Goal: Task Accomplishment & Management: Manage account settings

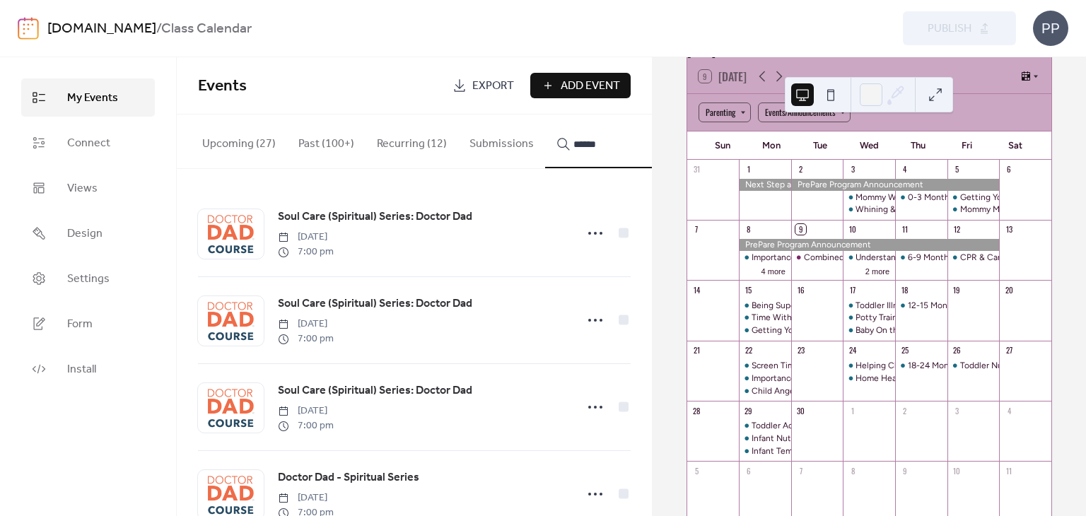
click at [417, 220] on span "Soul Care (Spiritual) Series: Doctor Dad" at bounding box center [375, 217] width 194 height 17
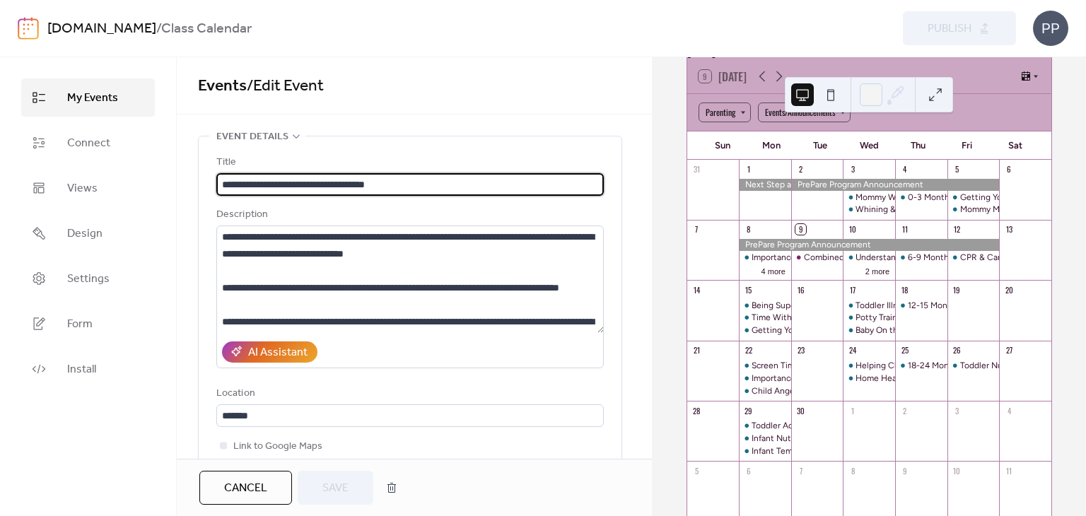
type input "**********"
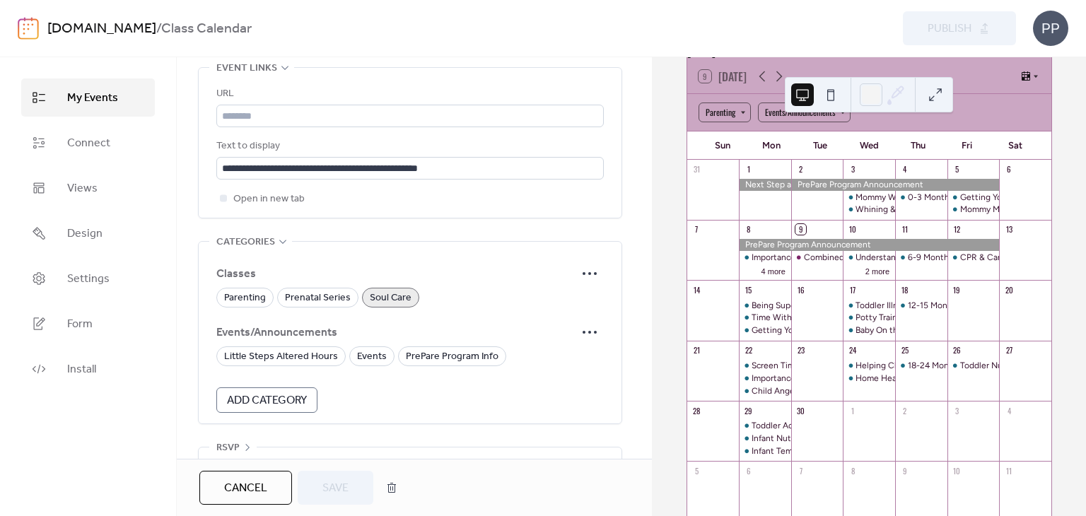
scroll to position [1151, 0]
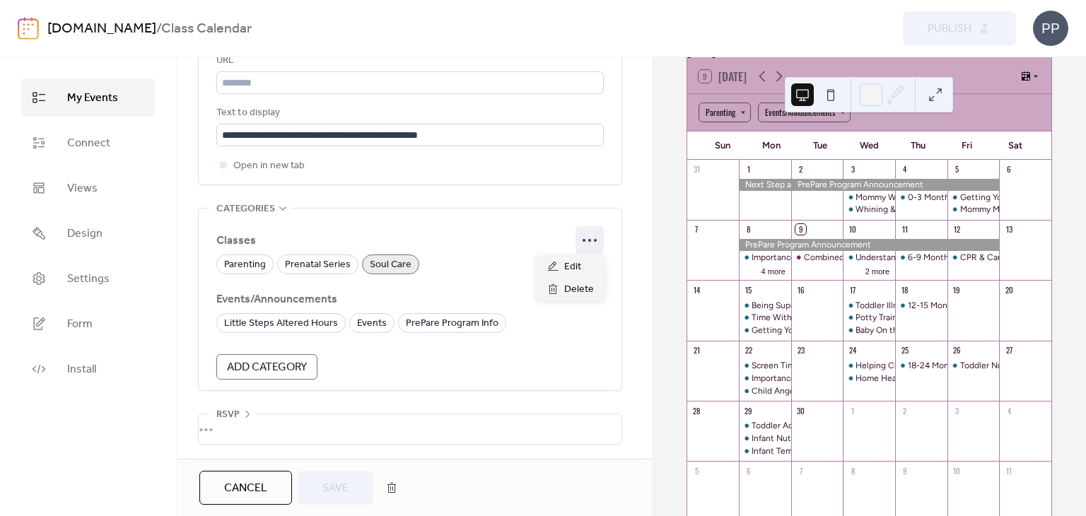
click at [585, 235] on icon at bounding box center [589, 240] width 23 height 23
click at [574, 267] on span "Edit" at bounding box center [572, 267] width 17 height 17
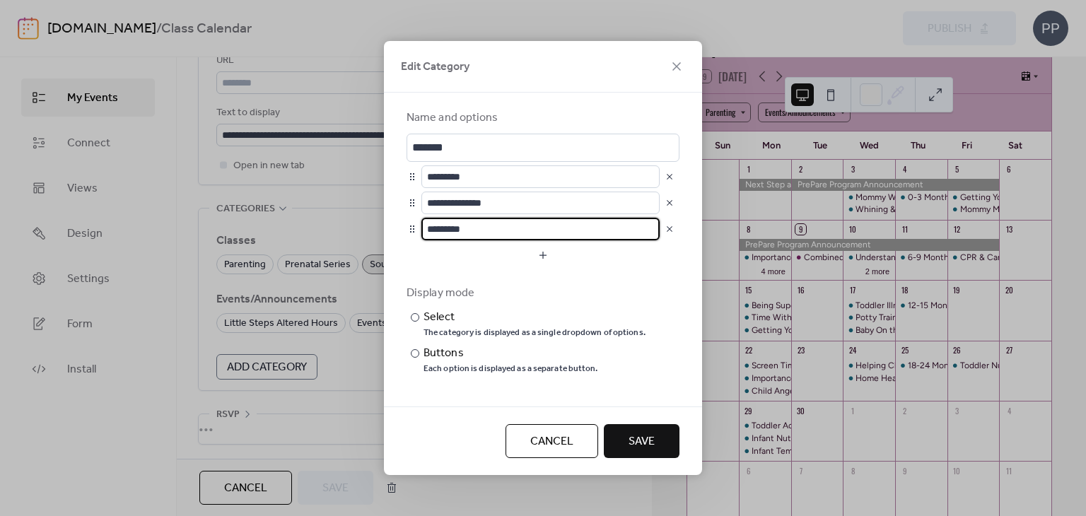
click at [495, 230] on input "*********" at bounding box center [540, 229] width 238 height 23
click at [430, 230] on input "*********" at bounding box center [540, 229] width 238 height 23
type input "**********"
click at [650, 437] on span "Save" at bounding box center [641, 441] width 26 height 17
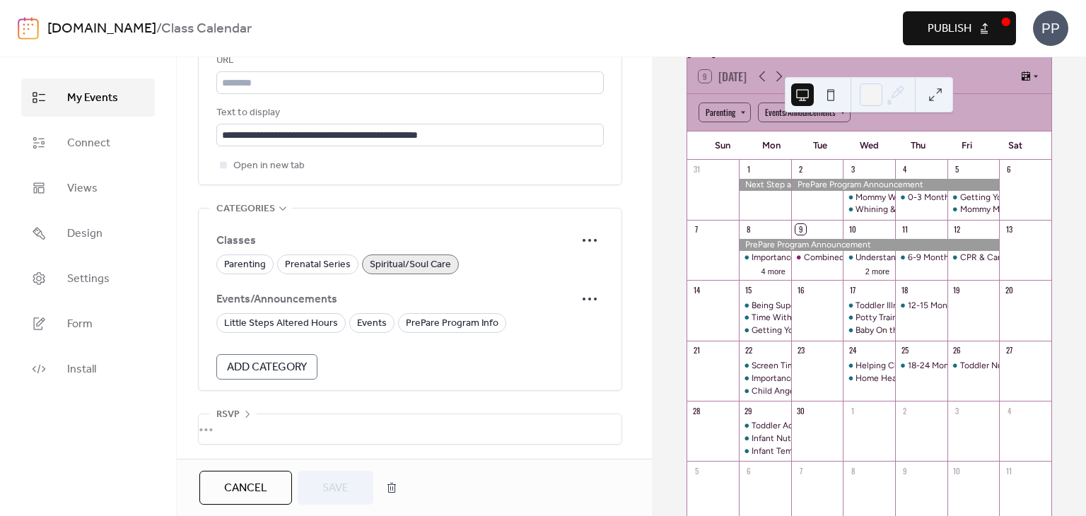
click at [670, 305] on div "[DATE] 9 [DATE] Parenting Events/Announcements Sun Mon Tue Wed Thu Fri Sat 31 1…" at bounding box center [868, 286] width 433 height 459
click at [947, 35] on span "Publish" at bounding box center [949, 28] width 44 height 17
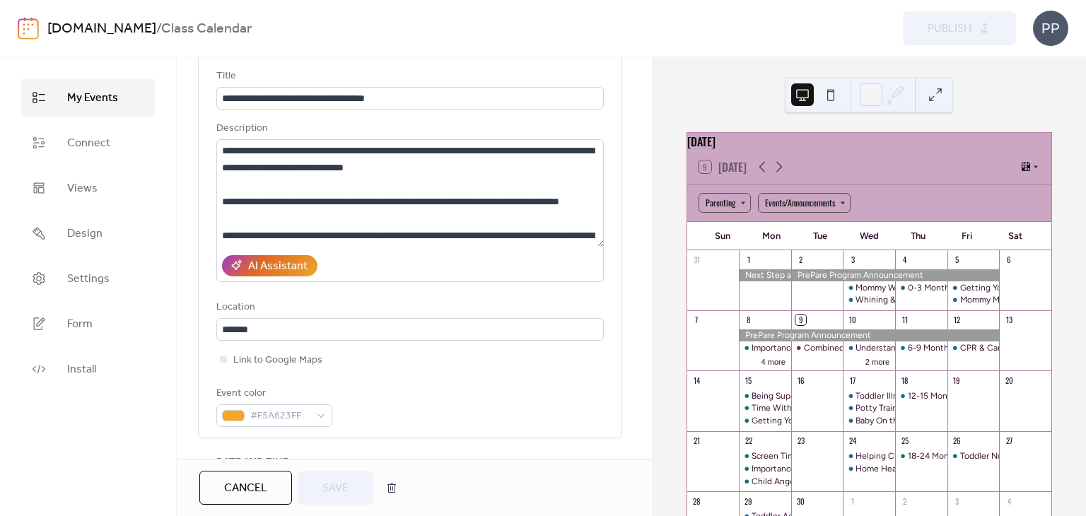
scroll to position [0, 0]
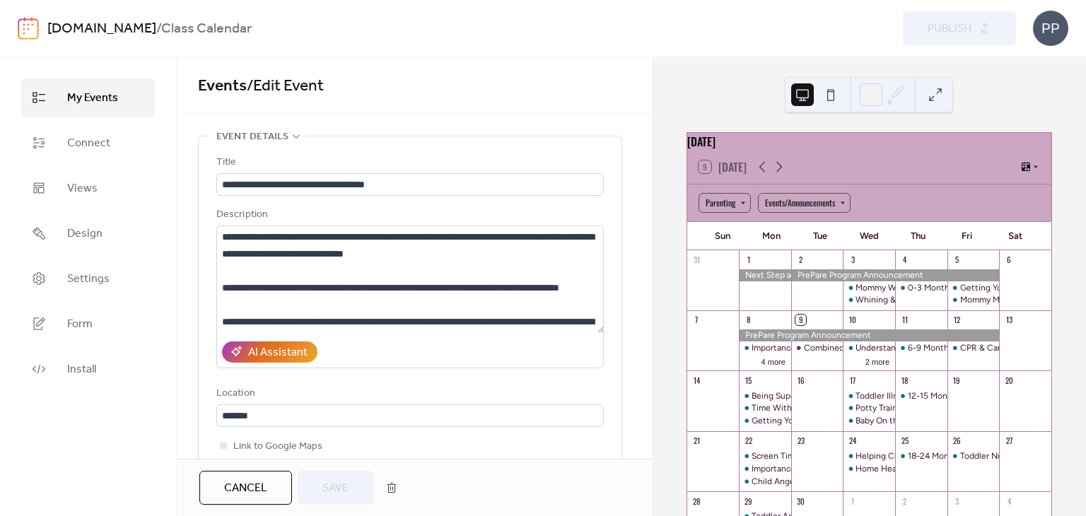
click at [113, 105] on span "My Events" at bounding box center [92, 98] width 51 height 17
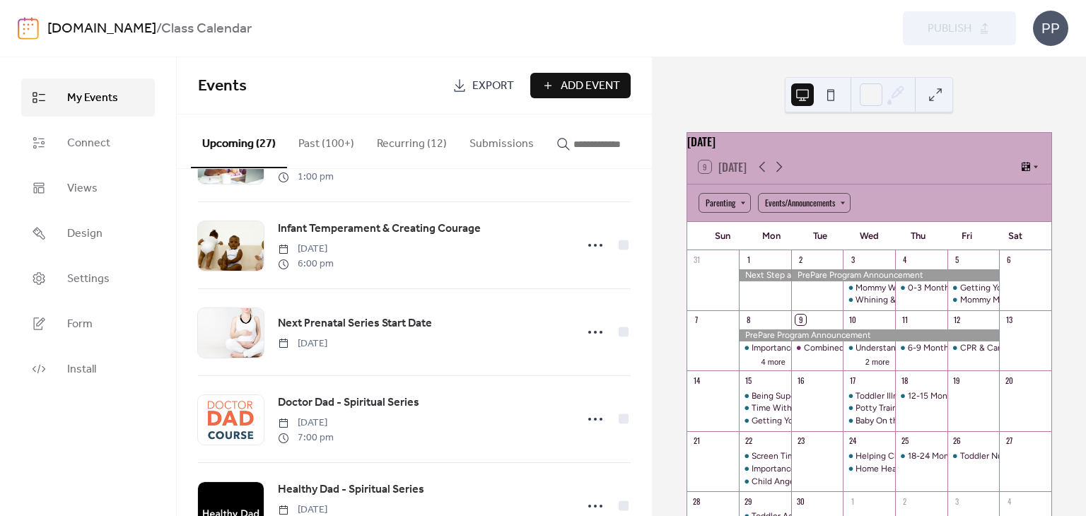
scroll to position [2048, 0]
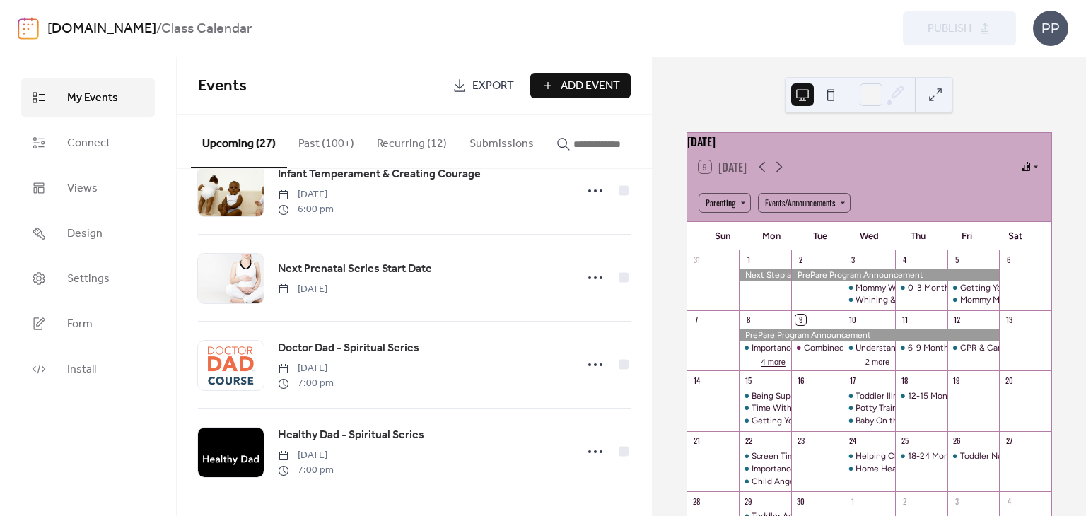
click at [780, 367] on button "4 more" at bounding box center [773, 361] width 35 height 12
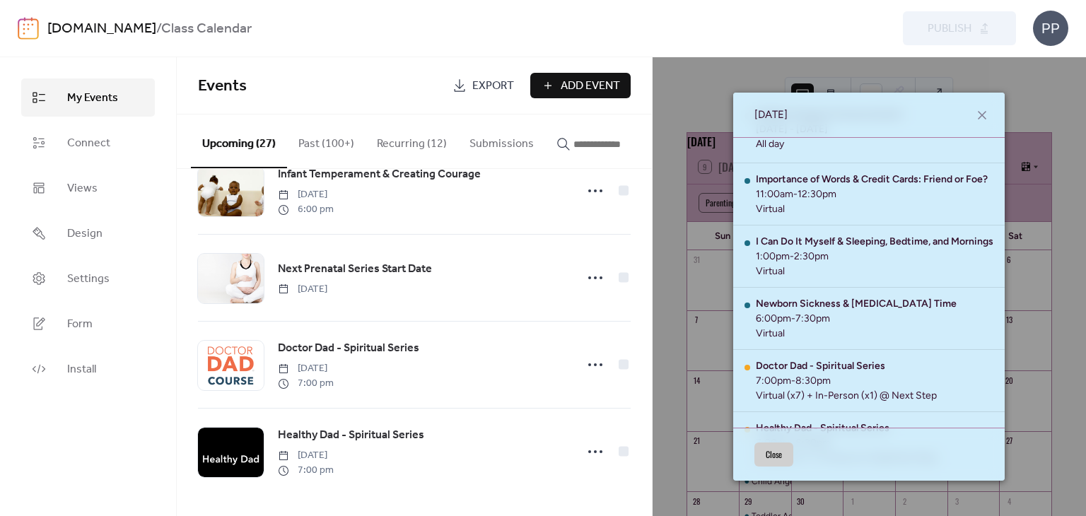
scroll to position [81, 0]
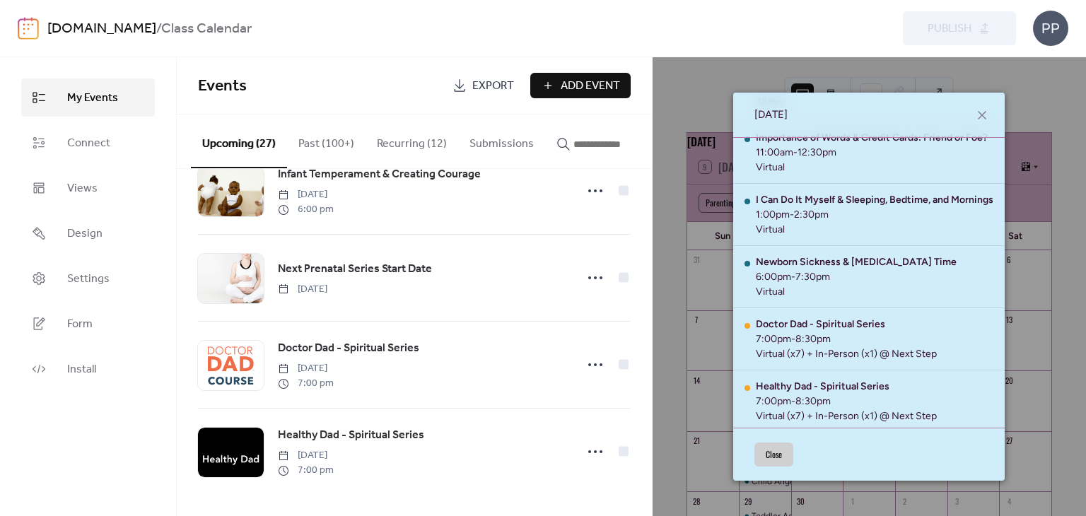
click at [789, 447] on button "Close" at bounding box center [773, 454] width 39 height 24
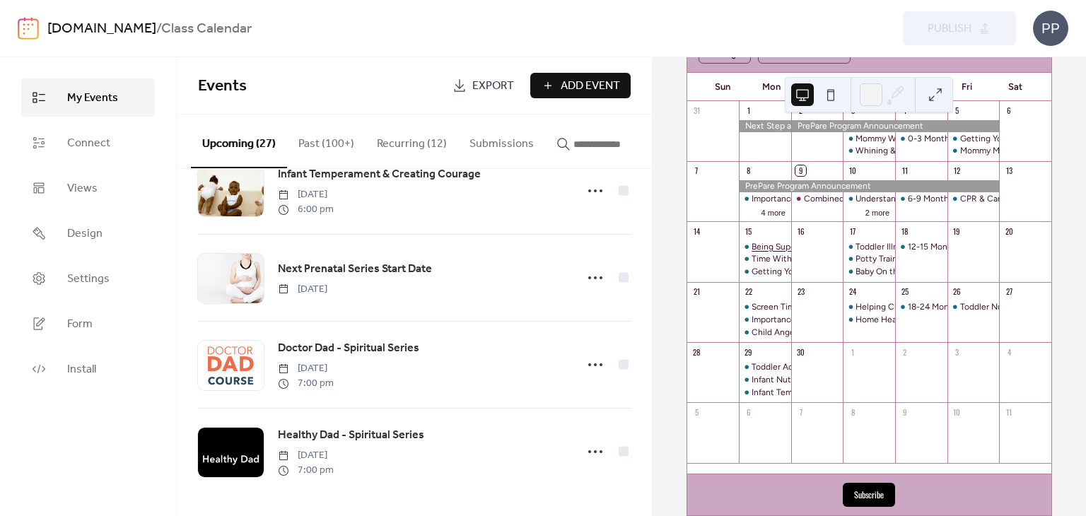
scroll to position [37, 0]
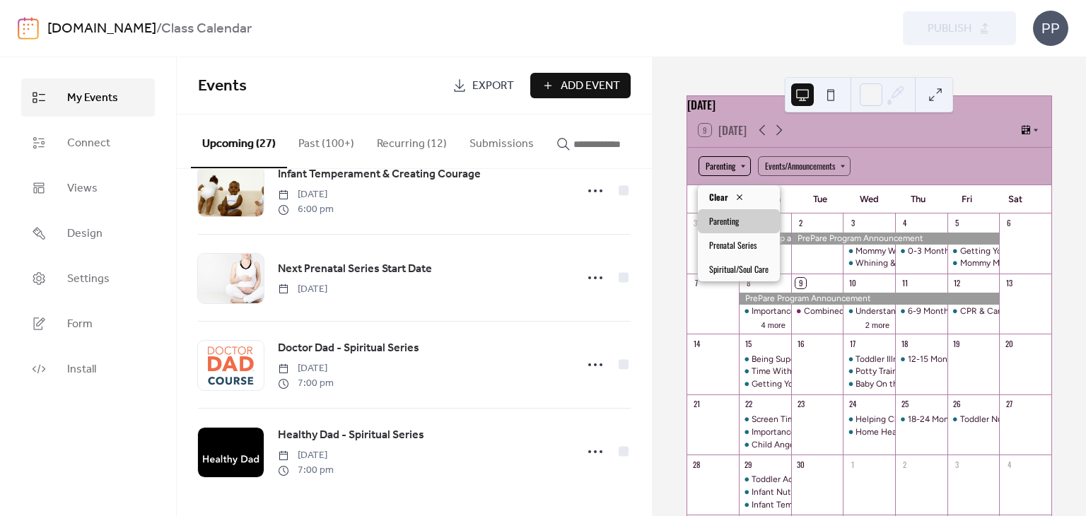
click at [735, 170] on div "Parenting" at bounding box center [724, 166] width 52 height 20
click at [736, 197] on icon at bounding box center [739, 197] width 11 height 11
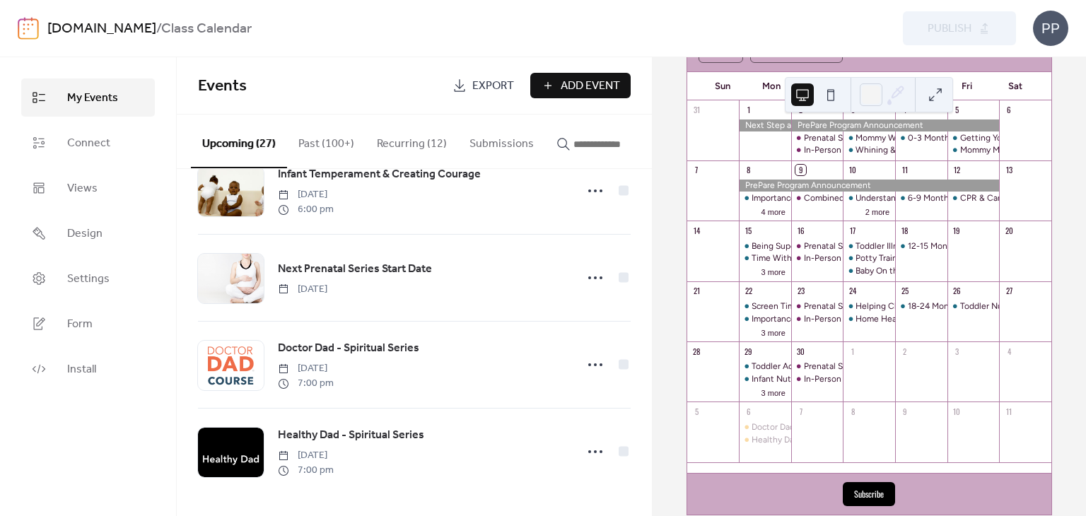
scroll to position [180, 0]
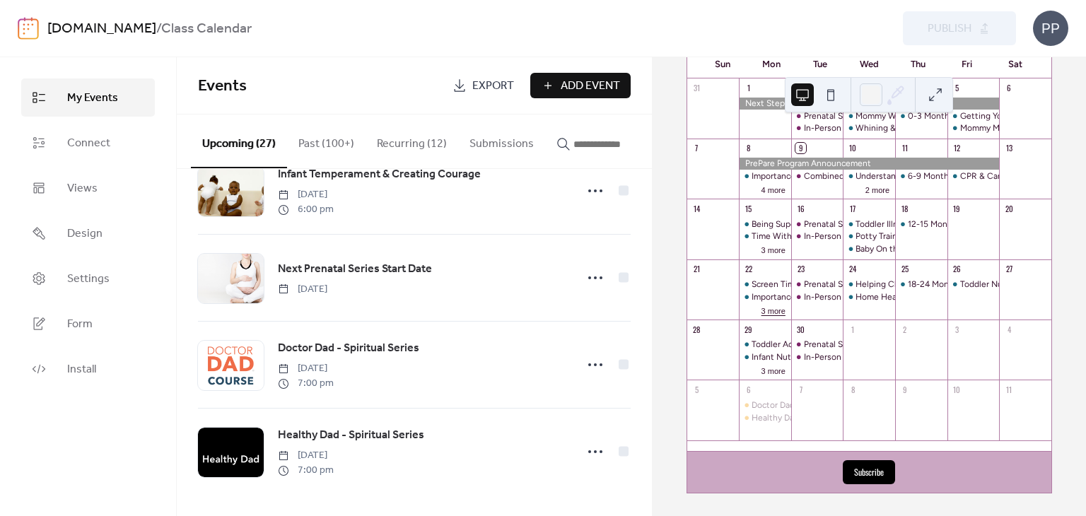
click at [779, 306] on button "3 more" at bounding box center [773, 310] width 35 height 12
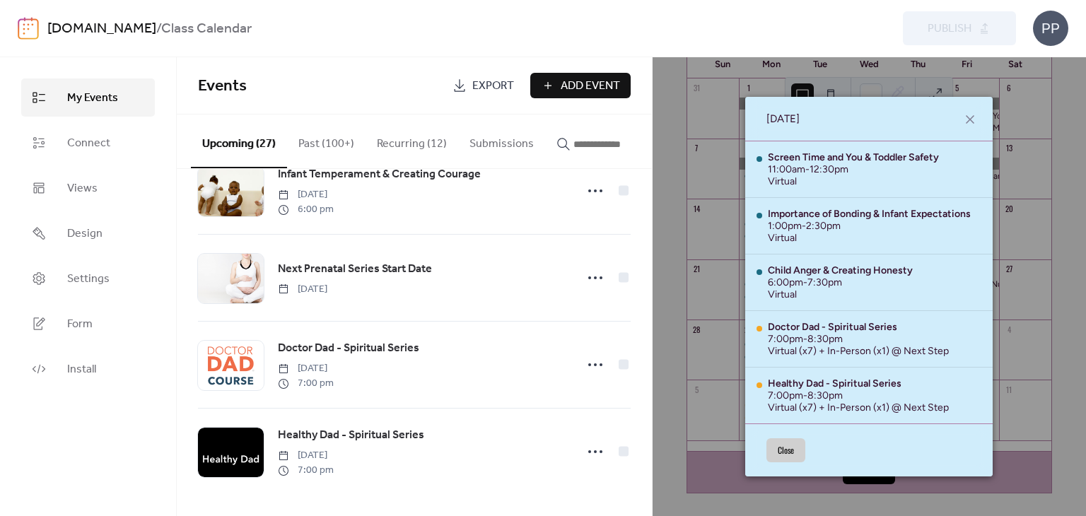
click at [788, 453] on button "Close" at bounding box center [785, 450] width 39 height 24
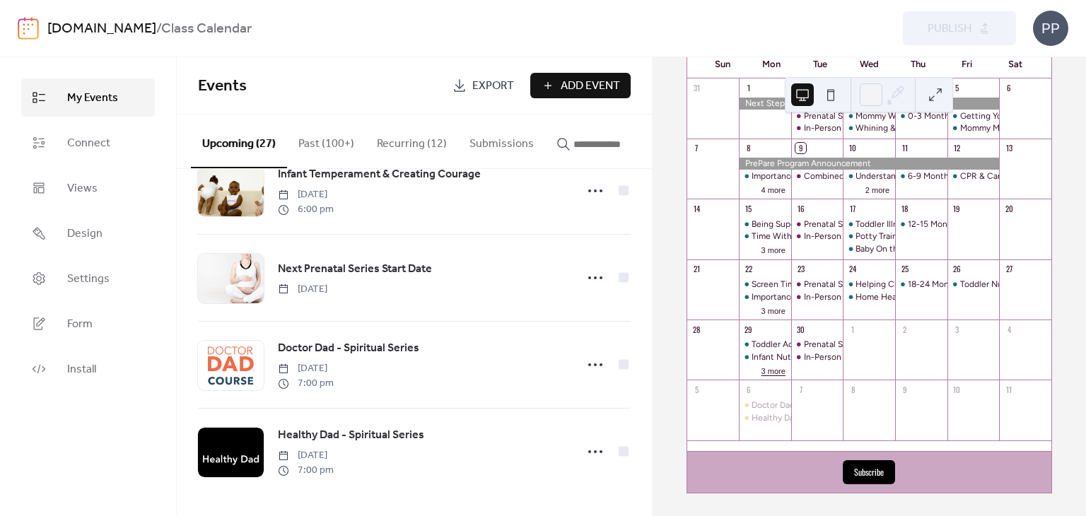
click at [779, 373] on button "3 more" at bounding box center [773, 370] width 35 height 12
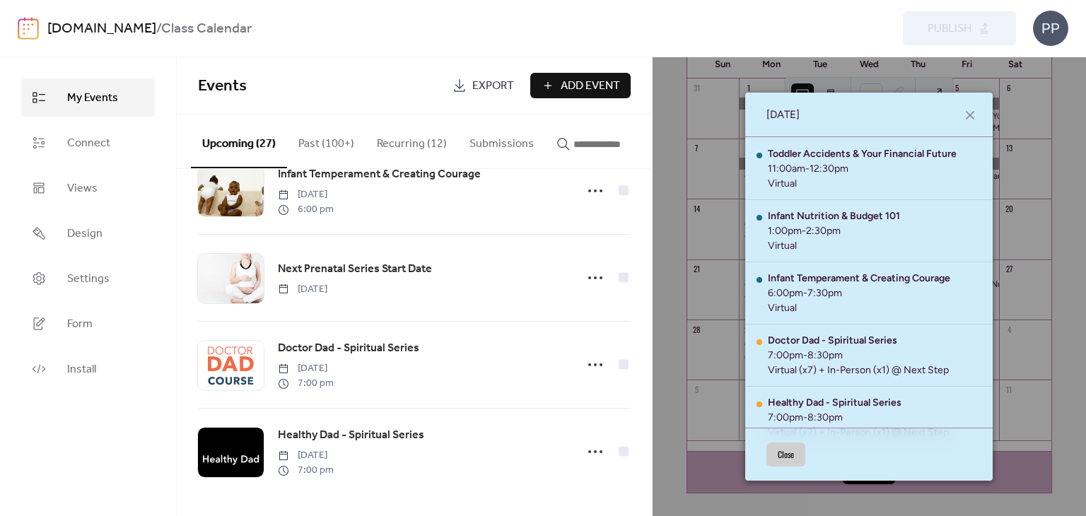
click at [790, 457] on button "Close" at bounding box center [785, 454] width 39 height 24
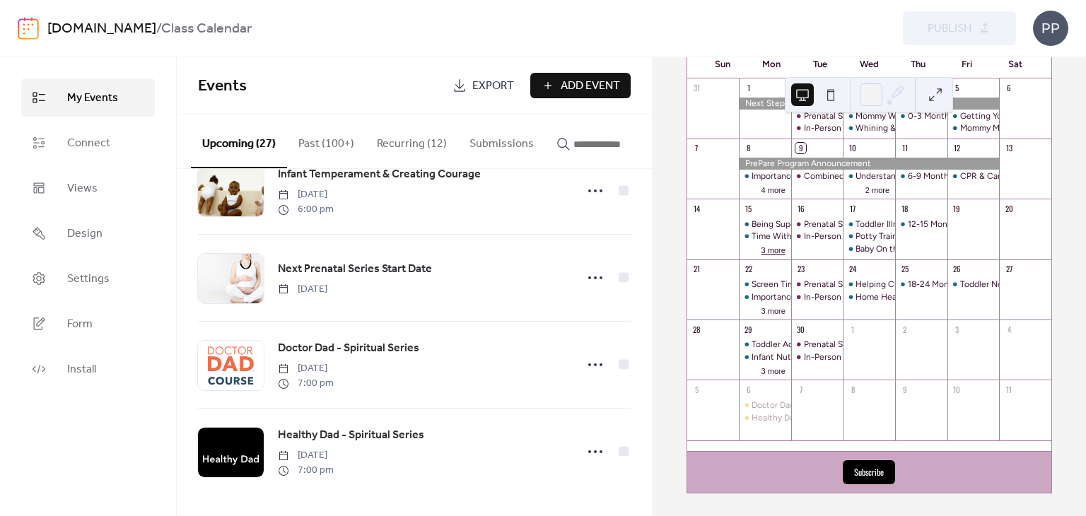
click at [770, 247] on button "3 more" at bounding box center [773, 249] width 35 height 12
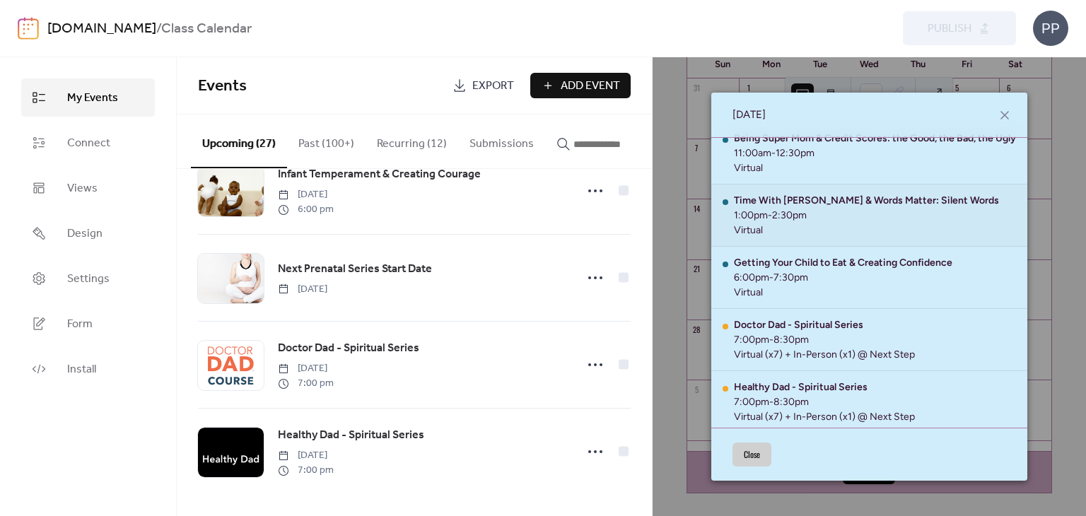
scroll to position [14, 0]
click at [1004, 116] on icon at bounding box center [1004, 115] width 17 height 17
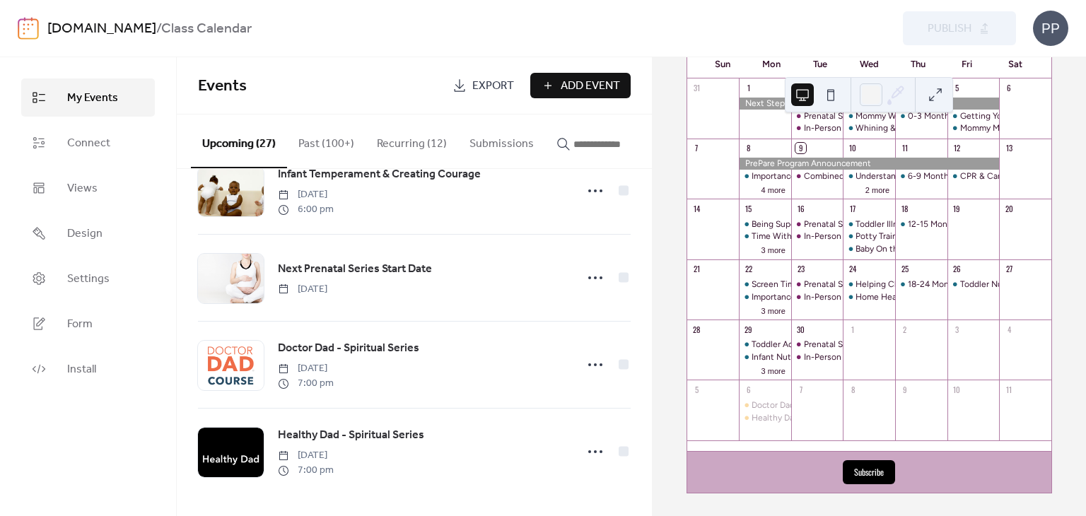
click at [864, 213] on div "17" at bounding box center [869, 208] width 52 height 19
drag, startPoint x: 857, startPoint y: 211, endPoint x: 867, endPoint y: 226, distance: 18.4
click at [867, 226] on div "17 Toddler Illness & Toddler Oral Health Potty Training & Fighting the Impulse …" at bounding box center [869, 229] width 52 height 60
click at [867, 226] on div "Toddler Illness & Toddler Oral Health" at bounding box center [925, 224] width 141 height 12
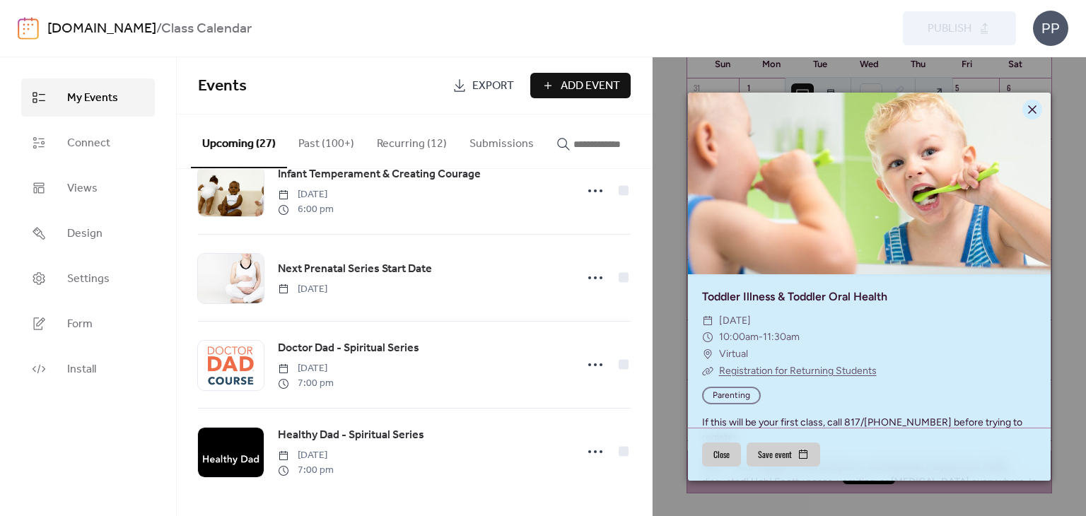
click at [1032, 106] on icon at bounding box center [1032, 109] width 17 height 17
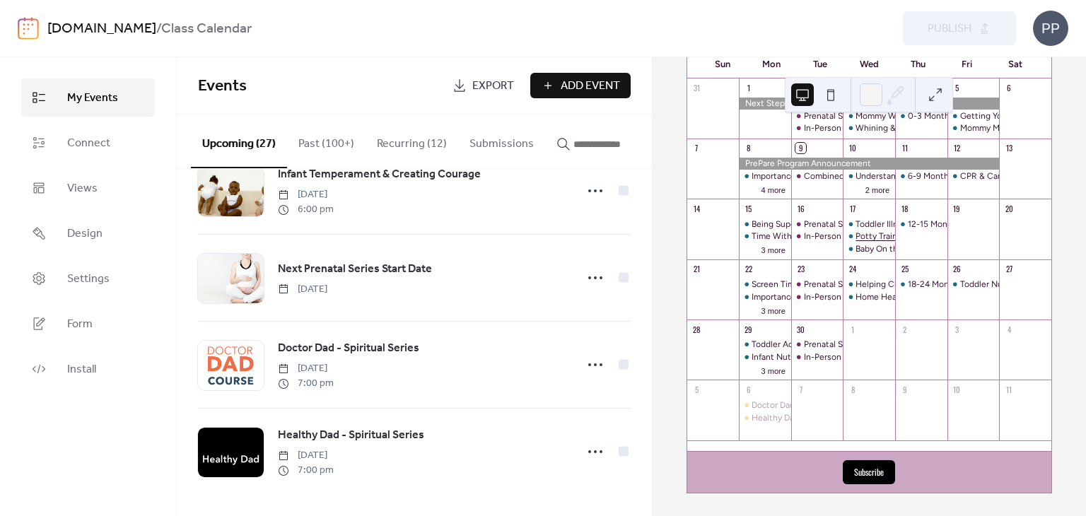
click at [884, 235] on div "Potty Training & Fighting the Impulse to Spend" at bounding box center [946, 236] width 182 height 12
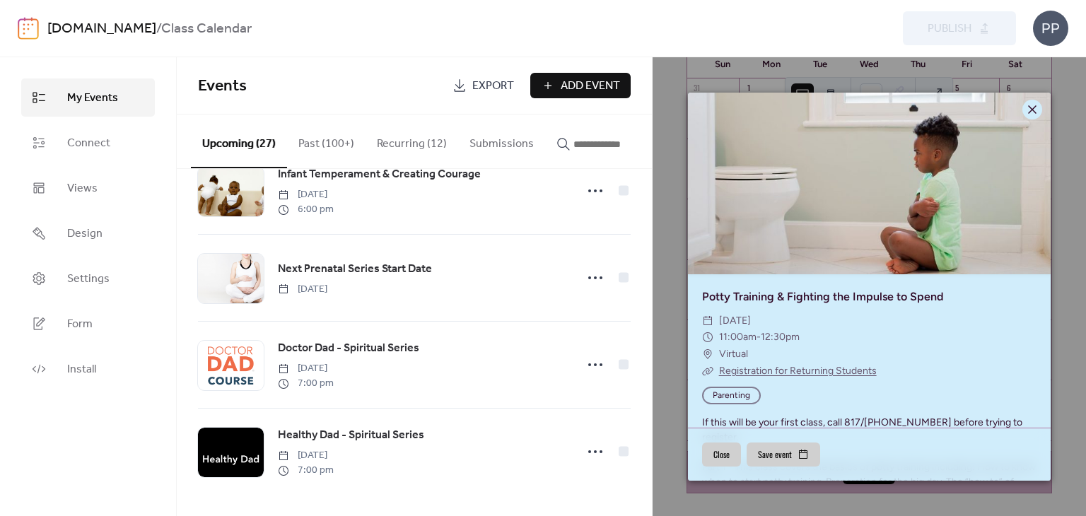
click at [1029, 108] on icon at bounding box center [1032, 109] width 17 height 17
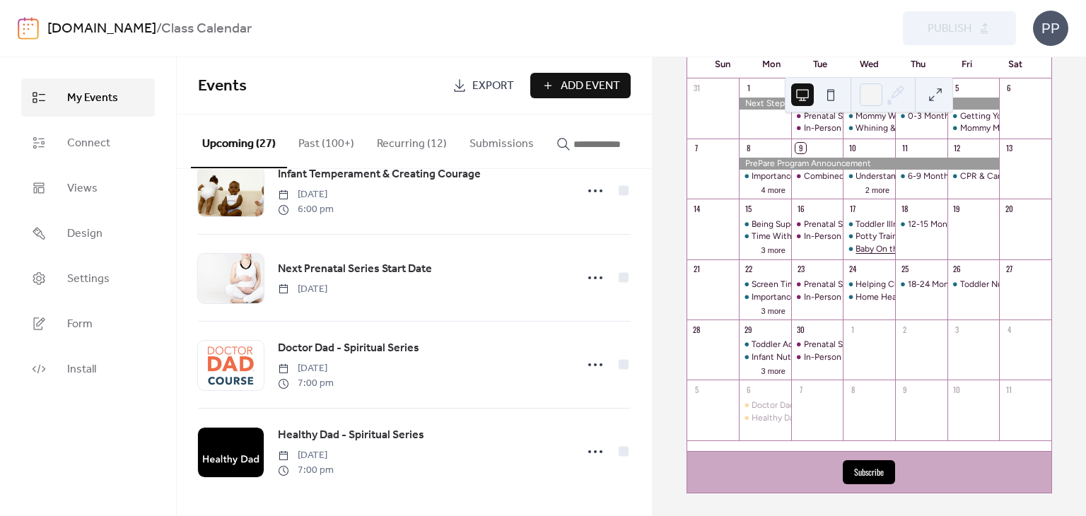
click at [877, 247] on div "Baby On the Move & Staying Out of Debt" at bounding box center [934, 249] width 158 height 12
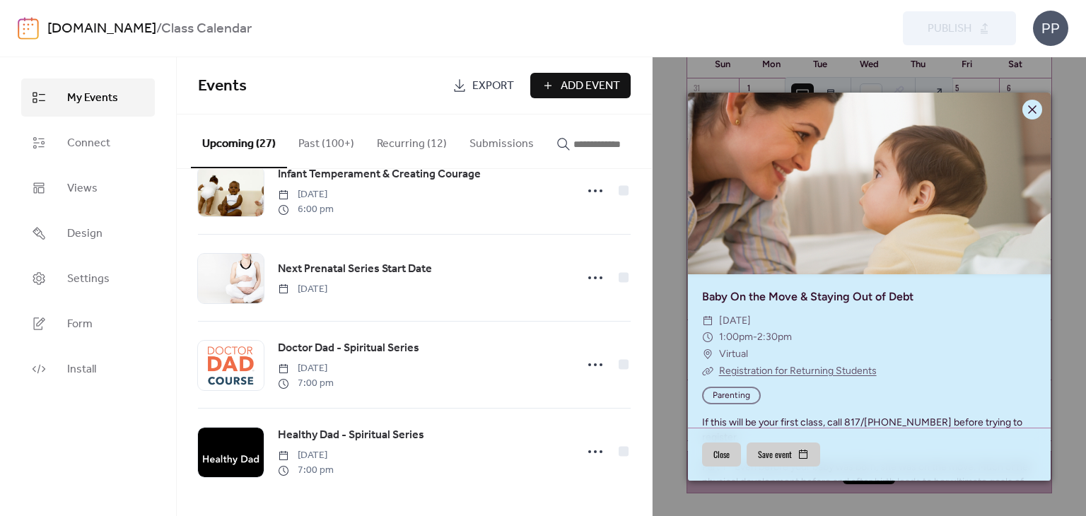
click at [1032, 102] on icon at bounding box center [1032, 109] width 17 height 17
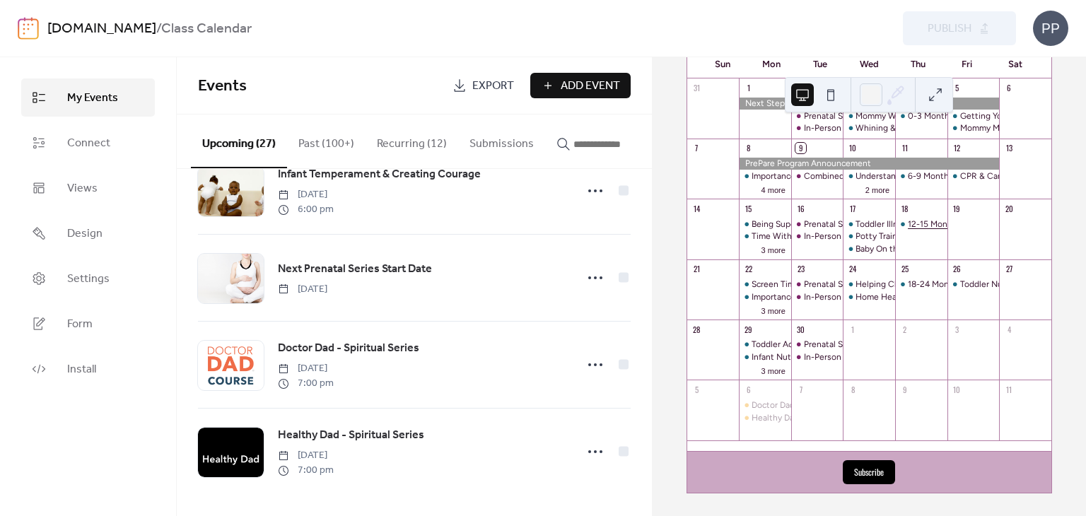
click at [915, 221] on div "12-15 Month & 15-18 Month Milestones" at bounding box center [983, 224] width 151 height 12
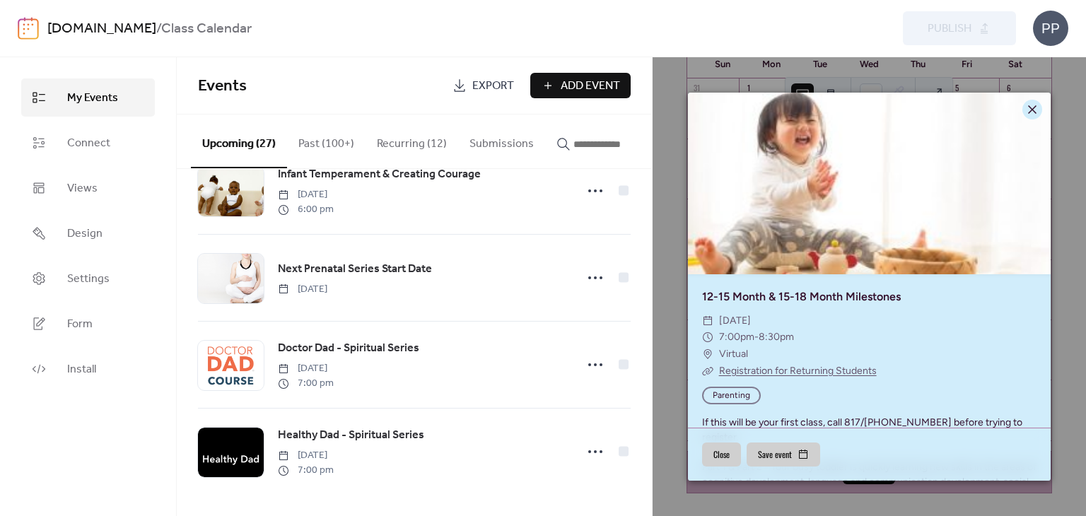
click at [1029, 107] on icon at bounding box center [1032, 109] width 8 height 8
